Goal: Information Seeking & Learning: Check status

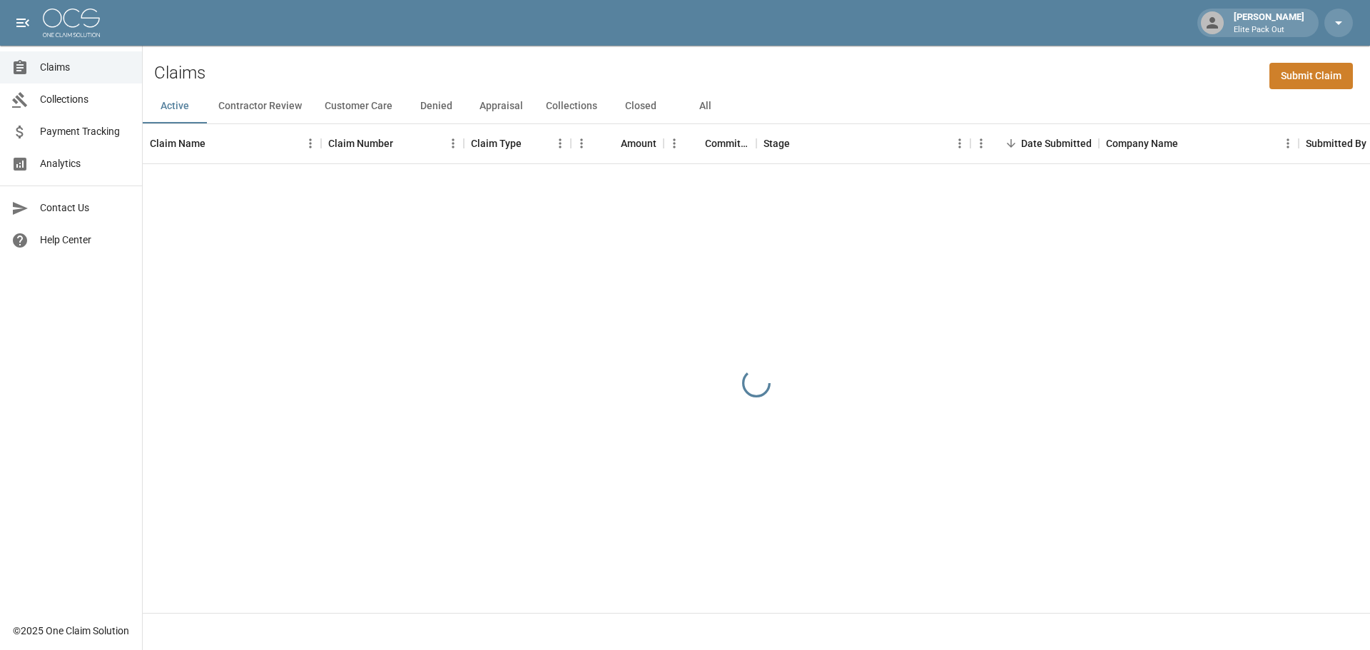
click at [703, 106] on button "All" at bounding box center [705, 106] width 64 height 34
click at [1006, 74] on div "Claims Submit Claim" at bounding box center [756, 68] width 1227 height 44
click at [1007, 74] on div "Claims Submit Claim" at bounding box center [756, 68] width 1227 height 44
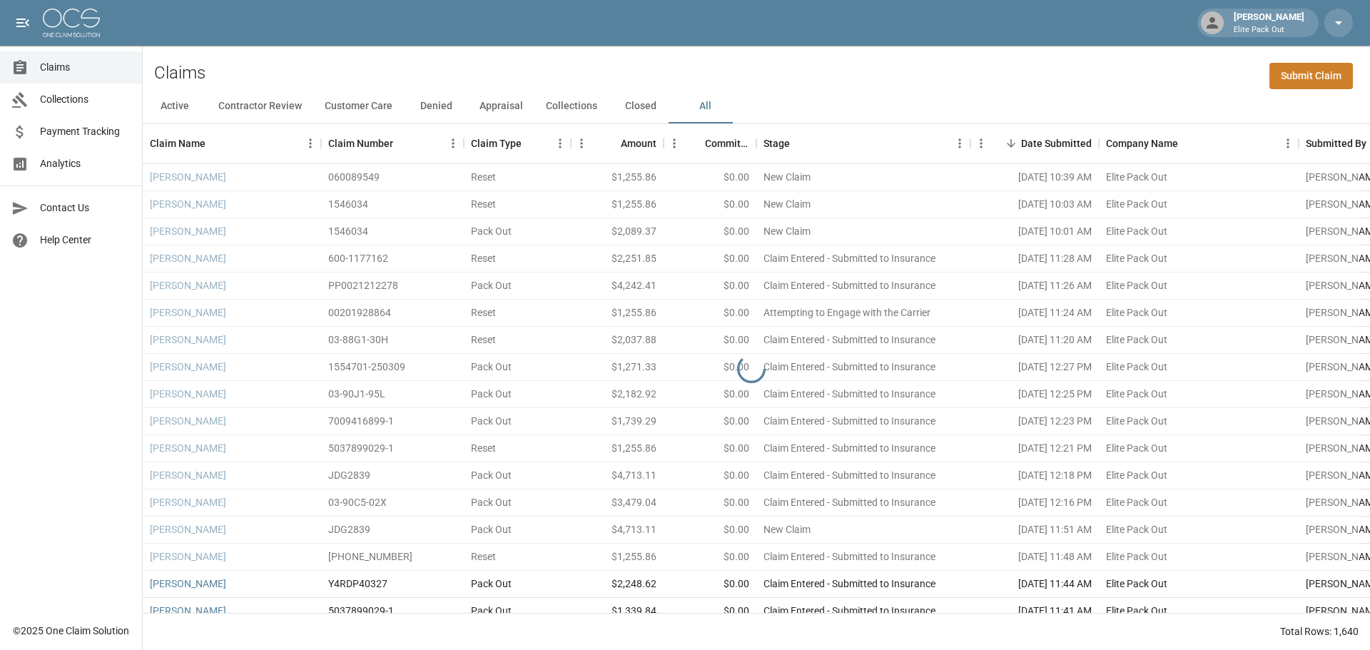
click at [1005, 68] on div "Claims Submit Claim" at bounding box center [756, 68] width 1227 height 44
click at [958, 74] on div "Claims Submit Claim" at bounding box center [756, 68] width 1227 height 44
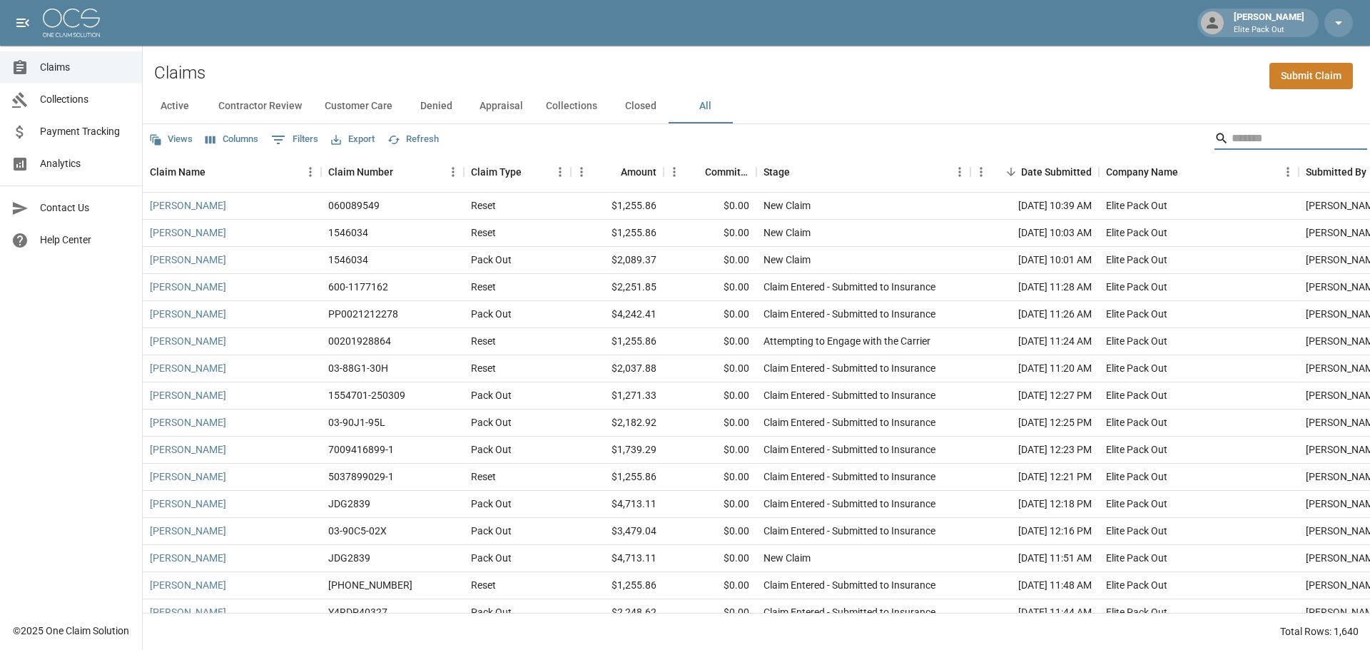
click at [1231, 130] on input "Search" at bounding box center [1288, 138] width 114 height 23
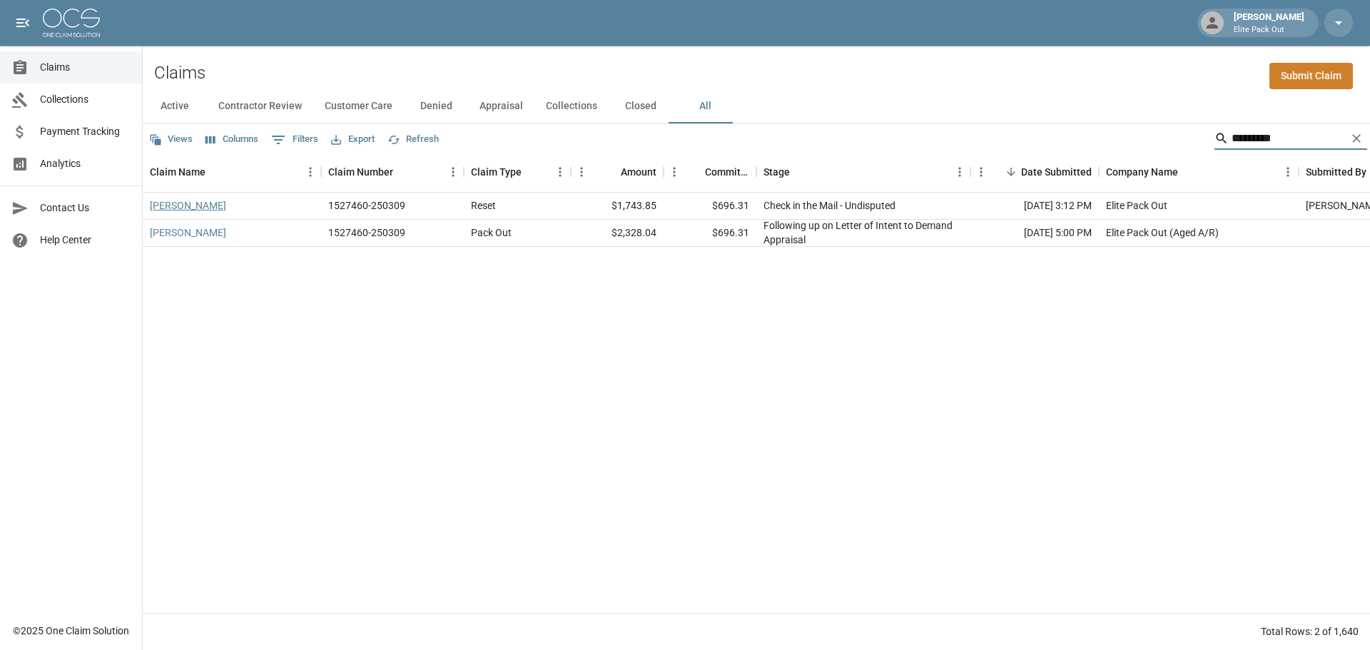
type input "*********"
click at [183, 204] on link "[PERSON_NAME]" at bounding box center [188, 205] width 76 height 14
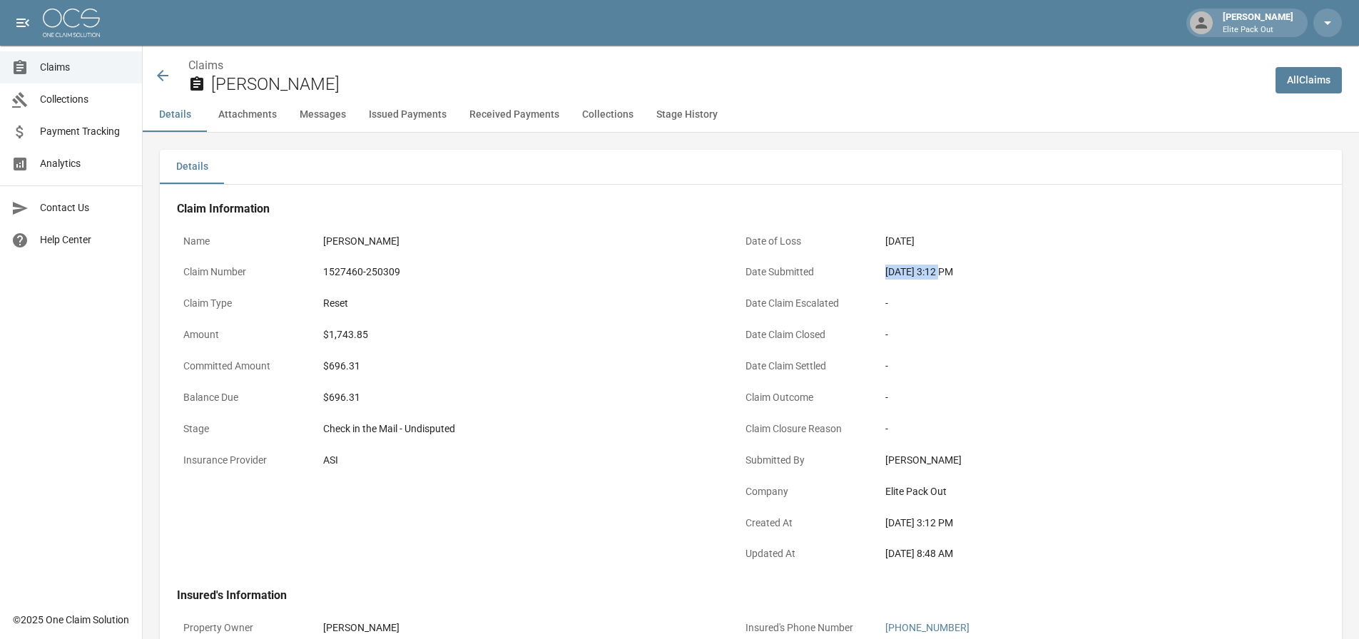
drag, startPoint x: 880, startPoint y: 272, endPoint x: 937, endPoint y: 274, distance: 57.8
click at [937, 274] on div "[DATE] 3:12 PM" at bounding box center [1081, 272] width 405 height 28
copy div "[DATE]"
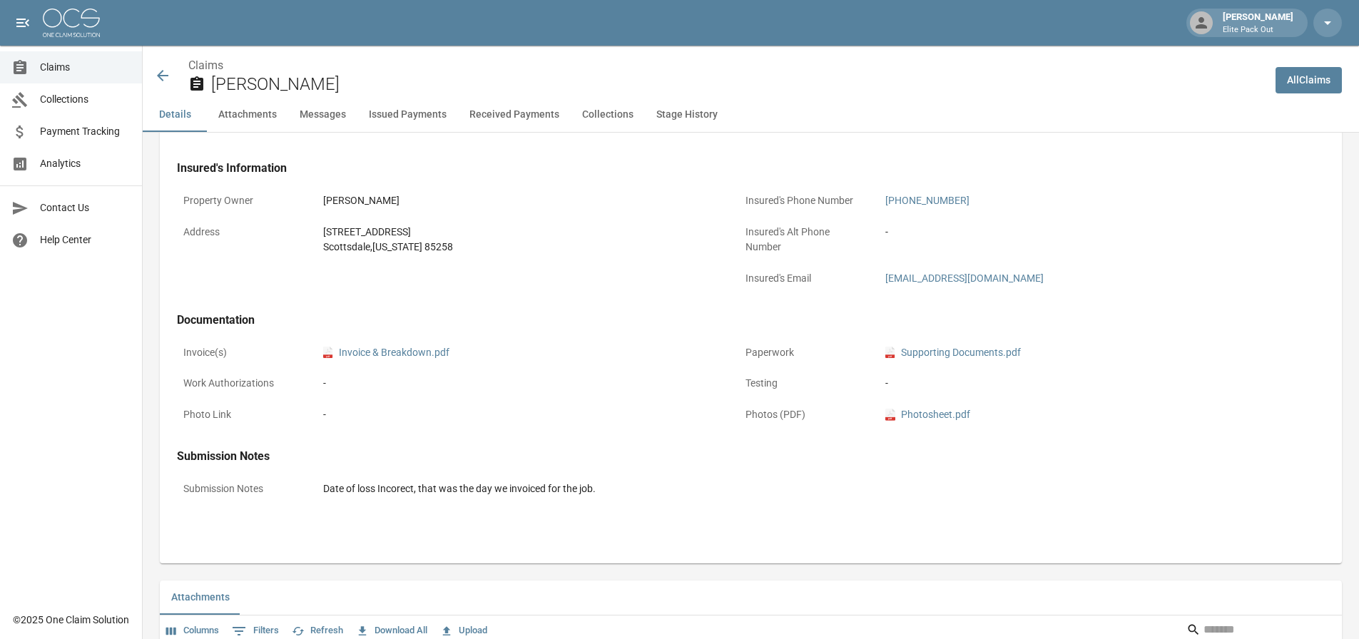
scroll to position [428, 0]
drag, startPoint x: 310, startPoint y: 228, endPoint x: 439, endPoint y: 254, distance: 131.7
click at [439, 254] on div "Address [STREET_ADDRESS][US_STATE]" at bounding box center [449, 239] width 545 height 43
copy div "[STREET_ADDRESS][US_STATE]"
click at [647, 367] on div "Invoice(s) pdf Invoice & Breakdown.pdf" at bounding box center [449, 353] width 545 height 31
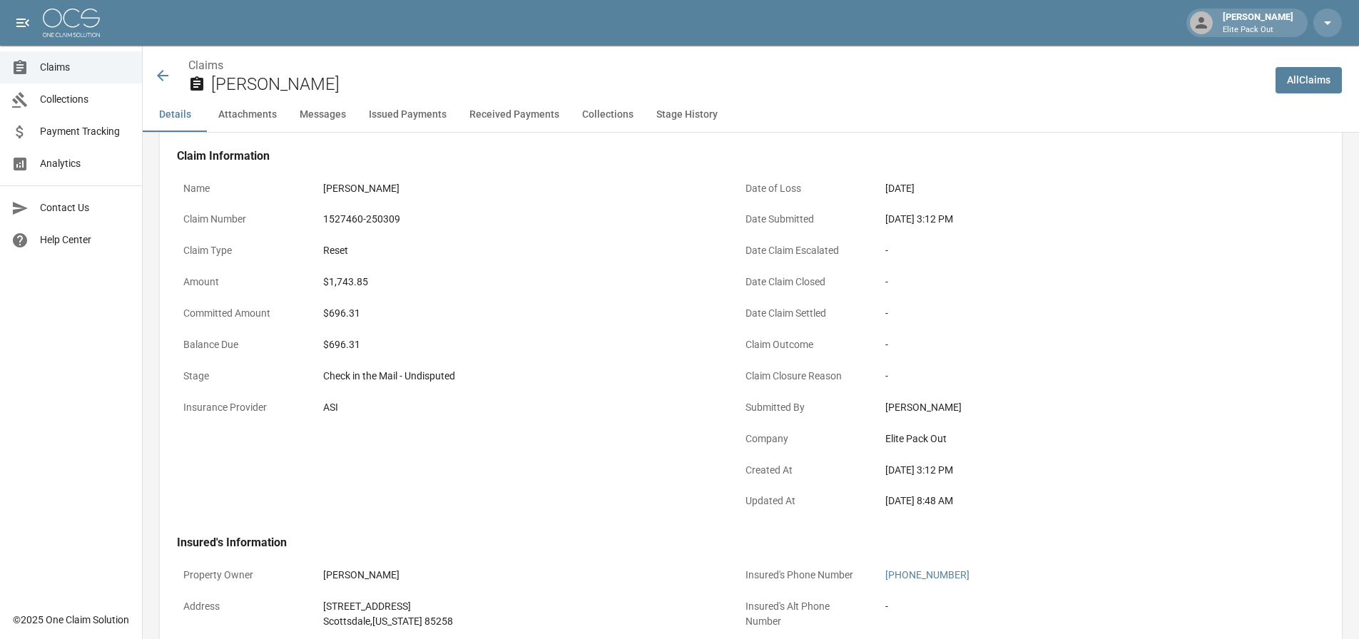
scroll to position [0, 0]
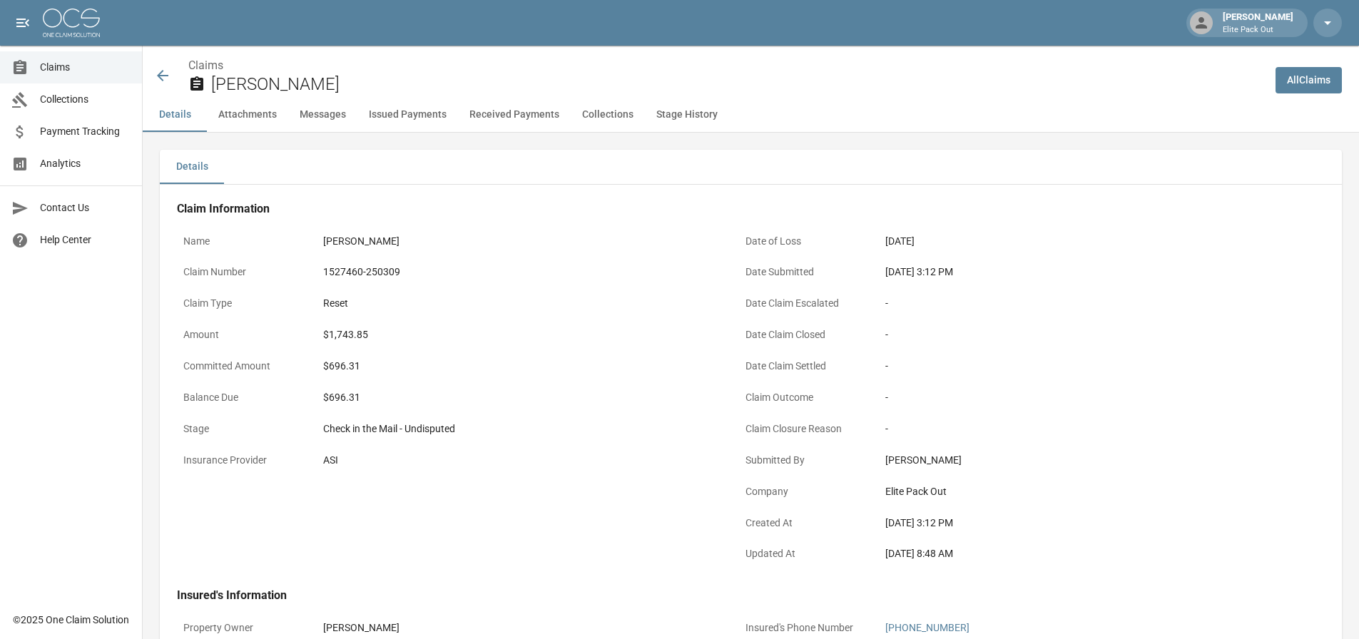
click at [343, 367] on div "$696.31" at bounding box center [519, 366] width 392 height 15
copy div "696.31"
